Goal: Task Accomplishment & Management: Manage account settings

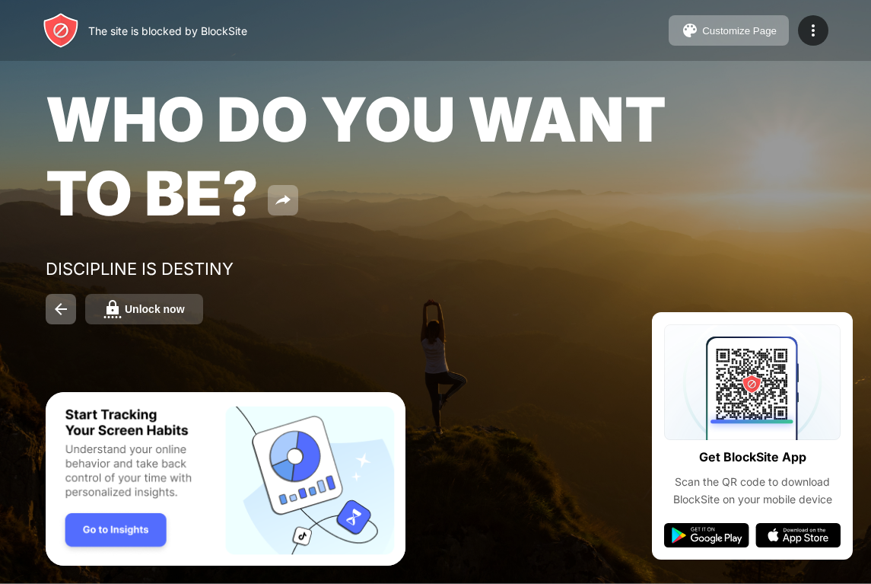
click at [168, 311] on div "Unlock now" at bounding box center [155, 309] width 60 height 12
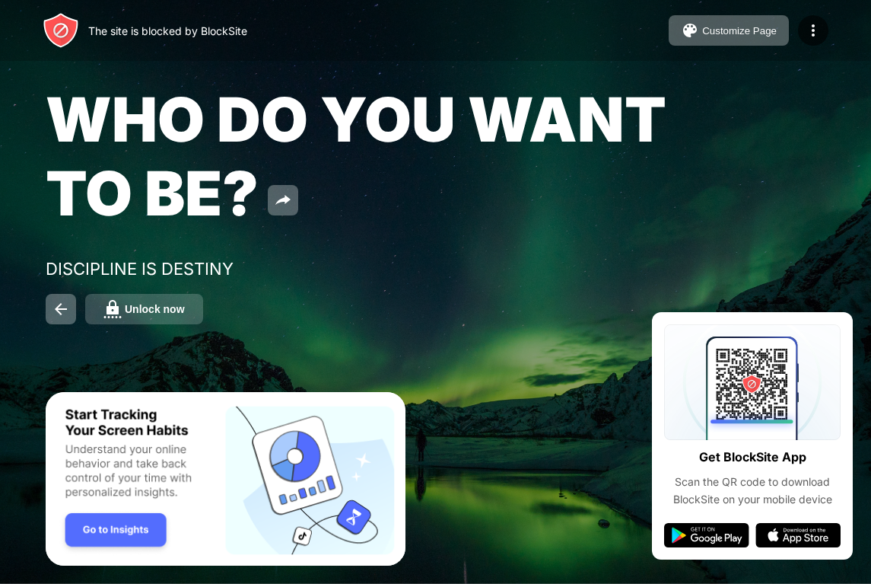
click at [174, 309] on div "Unlock now" at bounding box center [155, 309] width 60 height 12
click at [184, 312] on button "Unlock now" at bounding box center [144, 309] width 118 height 30
